Goal: Find specific page/section: Find specific page/section

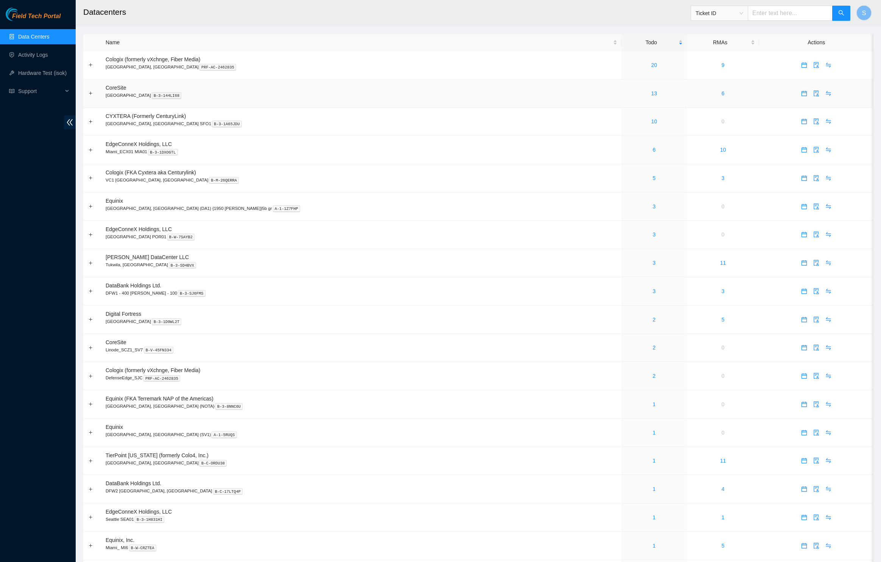
click at [622, 99] on td "13" at bounding box center [654, 93] width 65 height 28
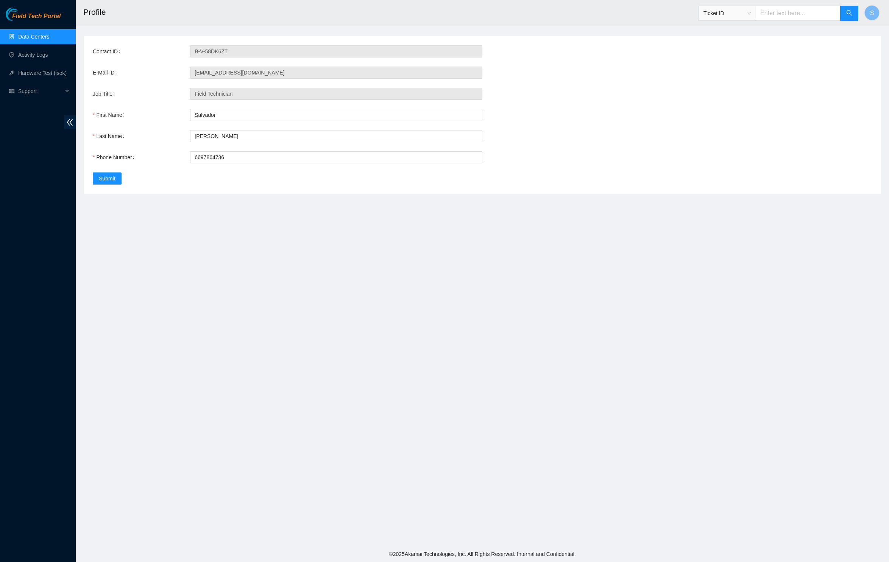
click at [686, 193] on div "Contact ID B-V-58DK6ZT E-Mail ID rmc.sal408@icloud.com Job Title Field Technici…" at bounding box center [482, 114] width 797 height 157
click at [67, 120] on icon "double-left" at bounding box center [70, 122] width 8 height 8
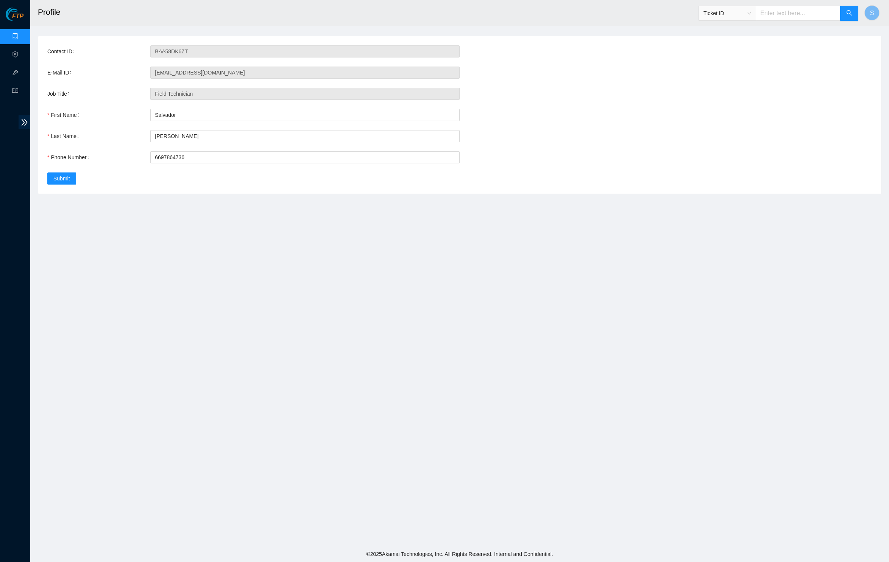
click at [23, 20] on span "FTP" at bounding box center [17, 16] width 11 height 7
